Goal: Information Seeking & Learning: Learn about a topic

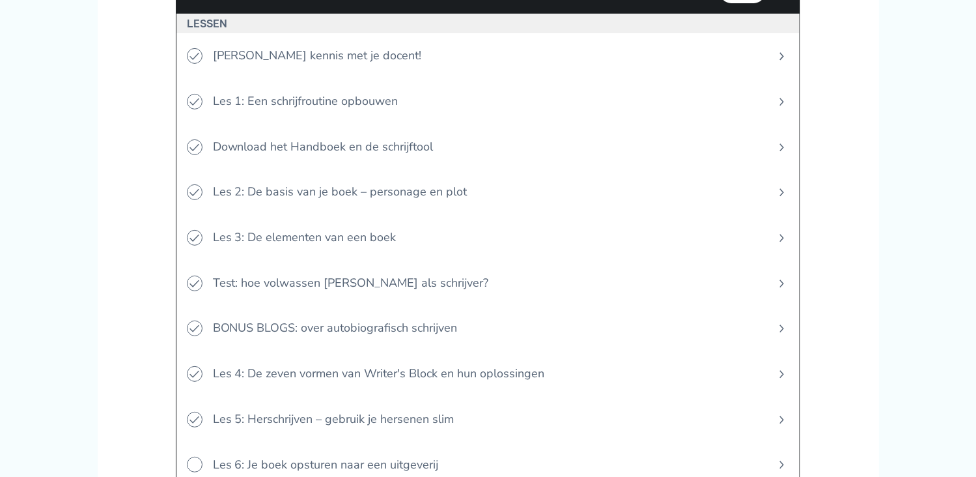
scroll to position [694, 0]
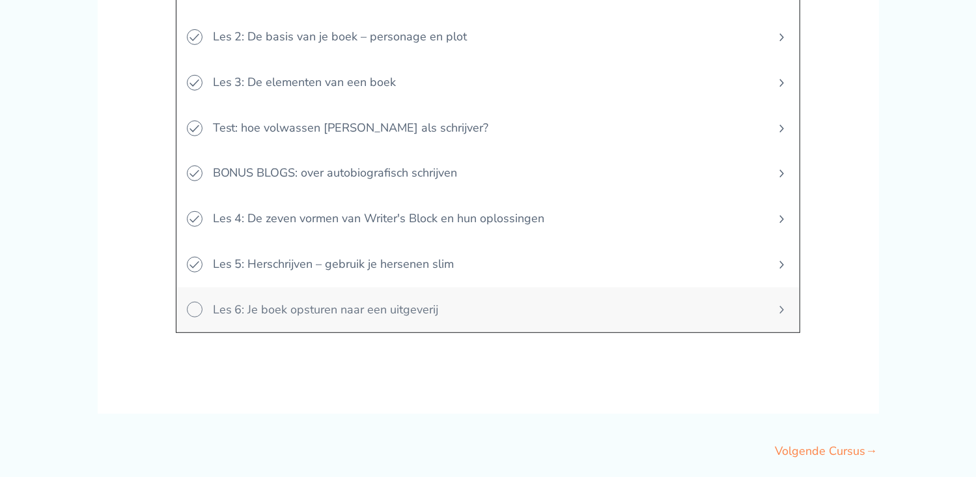
click at [352, 303] on span "Les 6: Je boek opsturen naar een uitgeverij" at bounding box center [483, 310] width 561 height 46
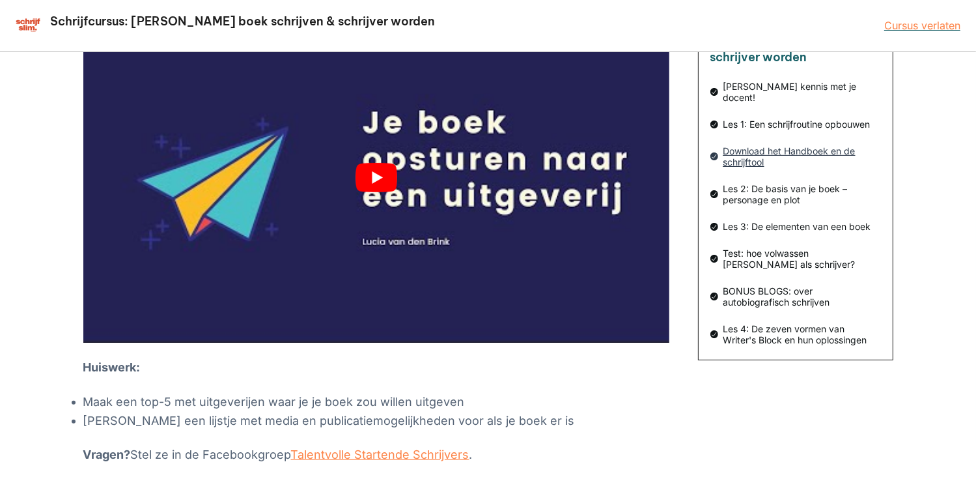
scroll to position [128, 0]
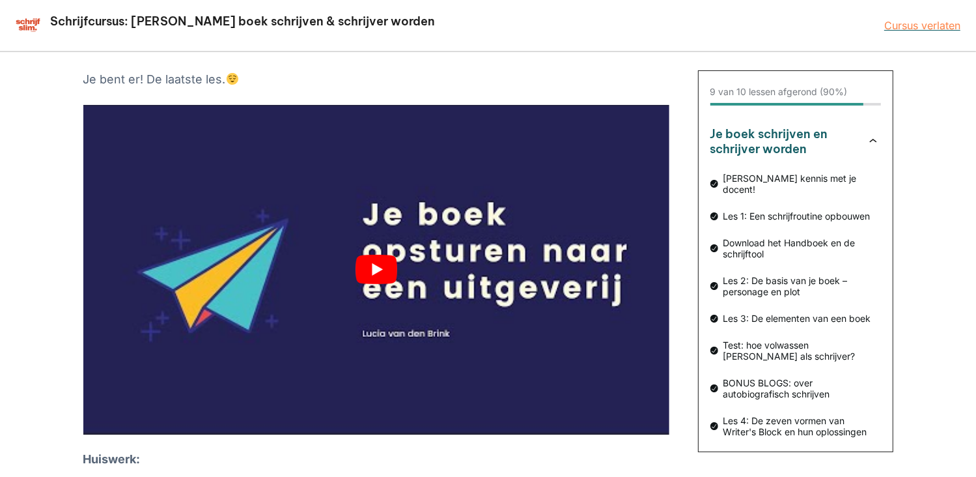
click at [374, 269] on button "play Youtube video" at bounding box center [376, 269] width 586 height 329
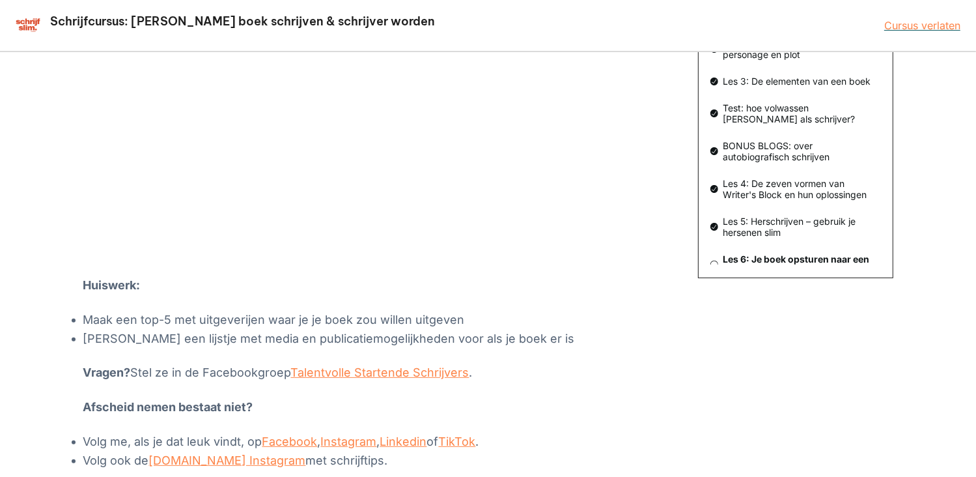
scroll to position [388, 0]
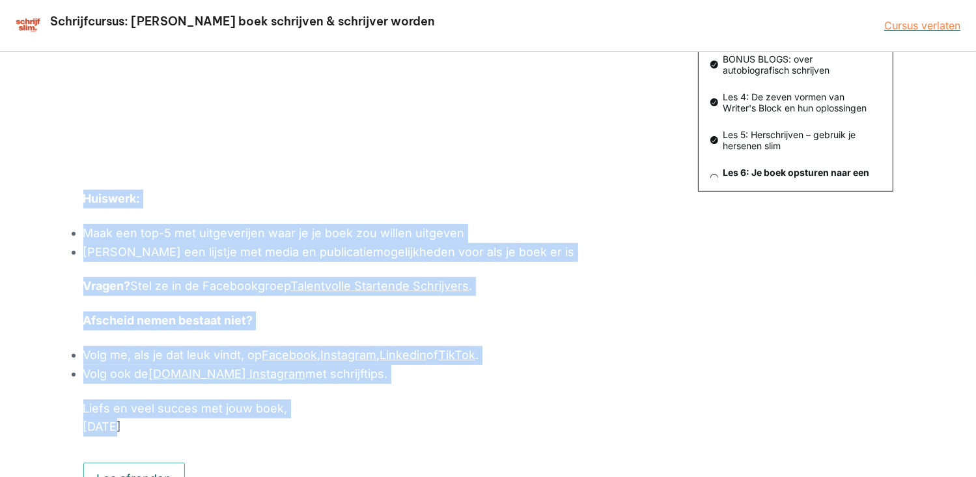
drag, startPoint x: 82, startPoint y: 197, endPoint x: 493, endPoint y: 430, distance: 472.4
click at [493, 430] on div "Les 6: Je boek opsturen naar een uitgeverij 9 van 10 lessen afgerond (90%) Je b…" at bounding box center [488, 114] width 976 height 900
copy div "Huiswerk: Maak een top-5 met uitgeverijen waar je je boek zou willen uitgeven M…"
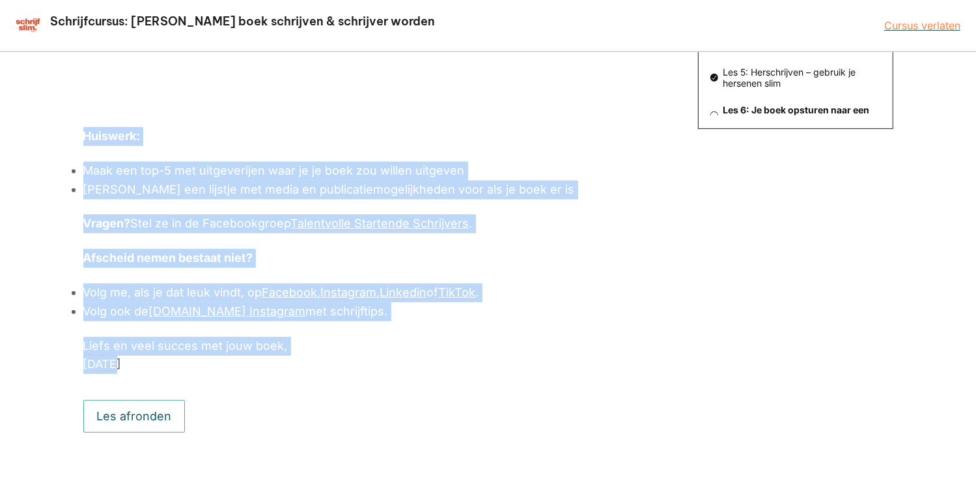
scroll to position [475, 0]
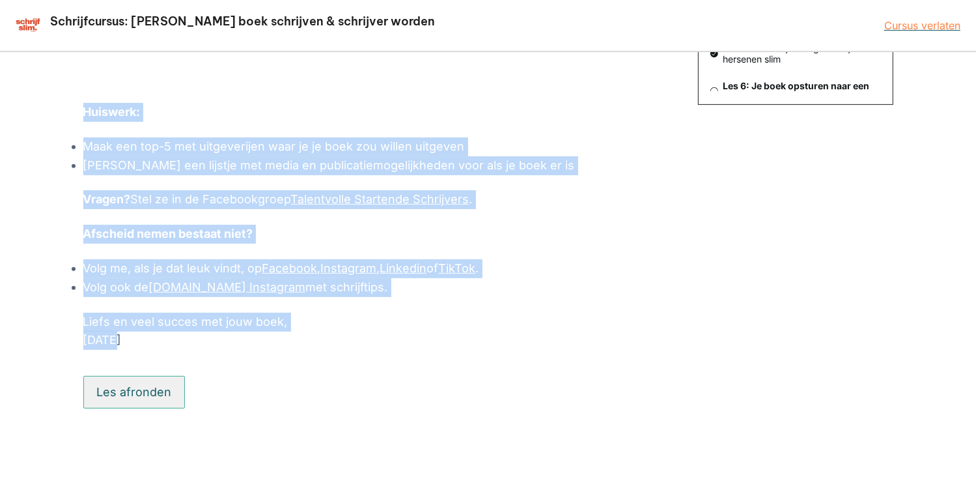
click at [168, 390] on button "Les afronden" at bounding box center [134, 392] width 102 height 33
